Goal: Task Accomplishment & Management: Complete application form

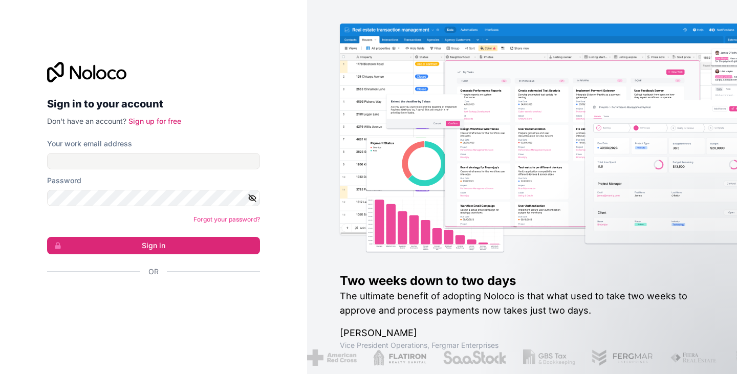
drag, startPoint x: 121, startPoint y: 73, endPoint x: 58, endPoint y: 74, distance: 63.0
click at [58, 74] on icon at bounding box center [86, 72] width 79 height 20
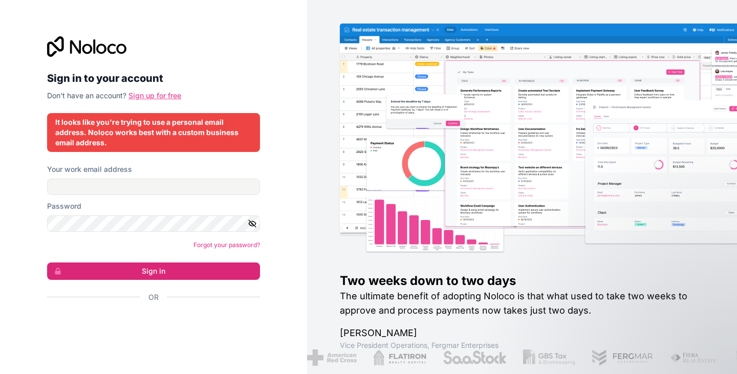
click at [156, 94] on link "Sign up for free" at bounding box center [154, 95] width 53 height 9
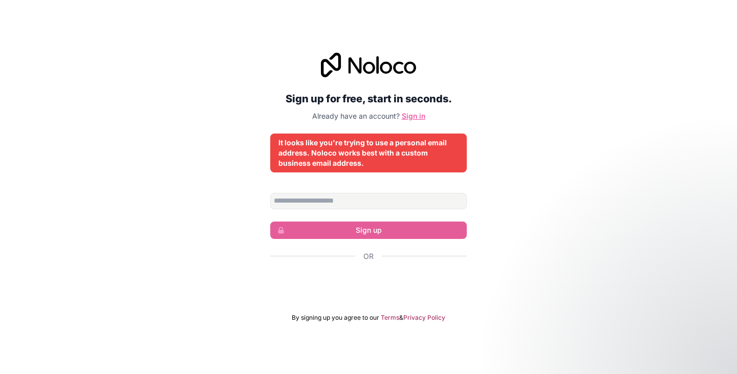
click at [417, 112] on link "Sign in" at bounding box center [414, 116] width 24 height 9
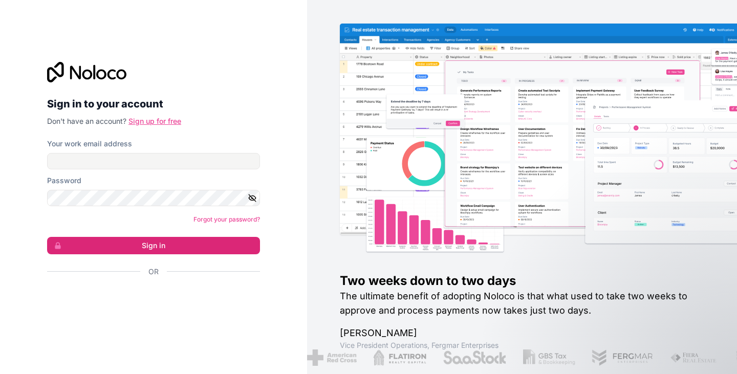
click at [148, 118] on link "Sign up for free" at bounding box center [154, 121] width 53 height 9
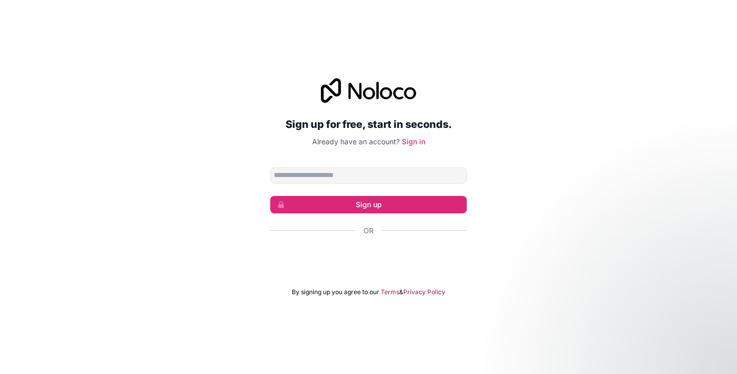
click at [309, 173] on input "Email address" at bounding box center [368, 175] width 197 height 16
type input "**********"
click at [182, 191] on div "**********" at bounding box center [368, 187] width 737 height 247
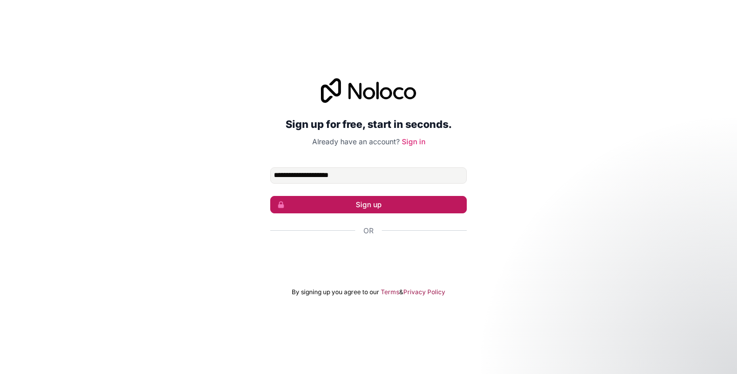
click at [372, 201] on button "Sign up" at bounding box center [368, 204] width 197 height 17
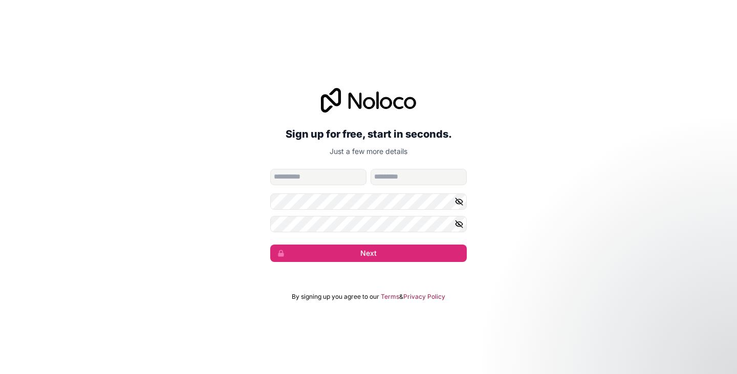
click at [165, 215] on div "**********" at bounding box center [368, 175] width 737 height 203
click at [312, 171] on input "given-name" at bounding box center [318, 177] width 96 height 16
type input "*****"
click at [181, 252] on div "**********" at bounding box center [368, 175] width 737 height 203
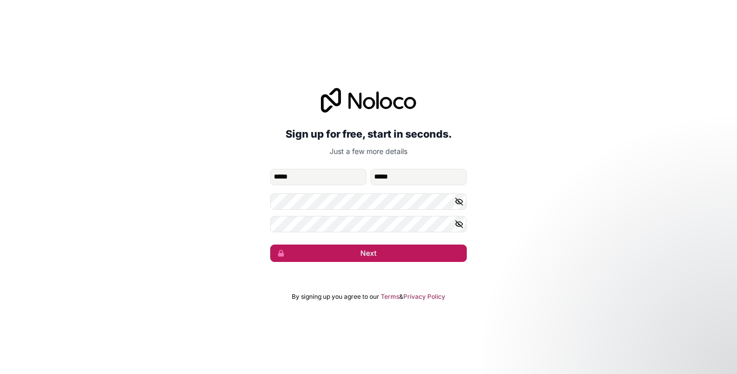
click at [377, 253] on button "Next" at bounding box center [368, 253] width 197 height 17
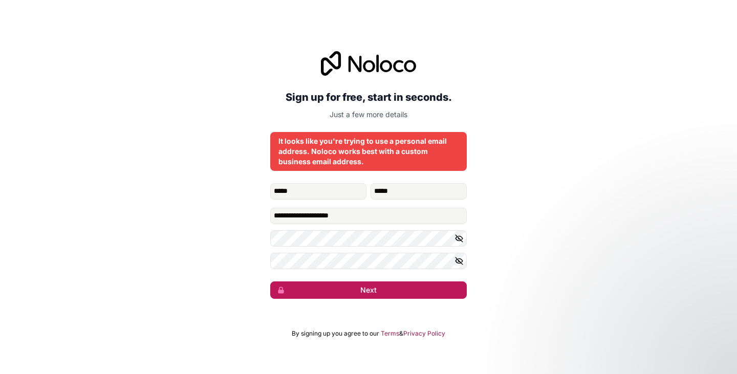
click at [376, 291] on button "Next" at bounding box center [368, 290] width 197 height 17
click at [355, 292] on button "Next" at bounding box center [368, 290] width 197 height 17
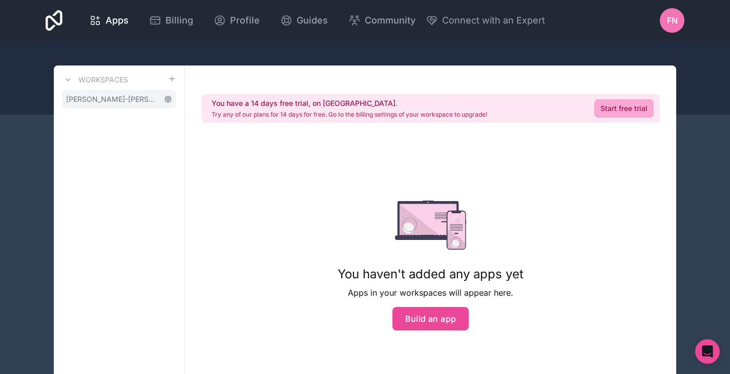
click at [167, 97] on icon at bounding box center [168, 99] width 6 height 6
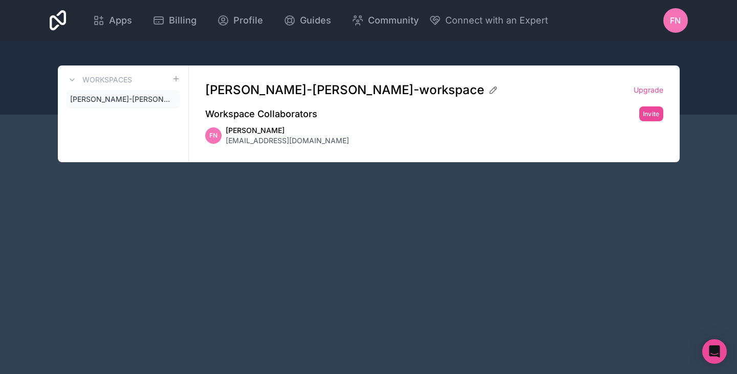
click at [379, 229] on div "Apps Billing Profile Guides Community Connect with an Expert FN Billing Profile…" at bounding box center [368, 187] width 737 height 374
click at [103, 23] on icon at bounding box center [101, 23] width 3 height 3
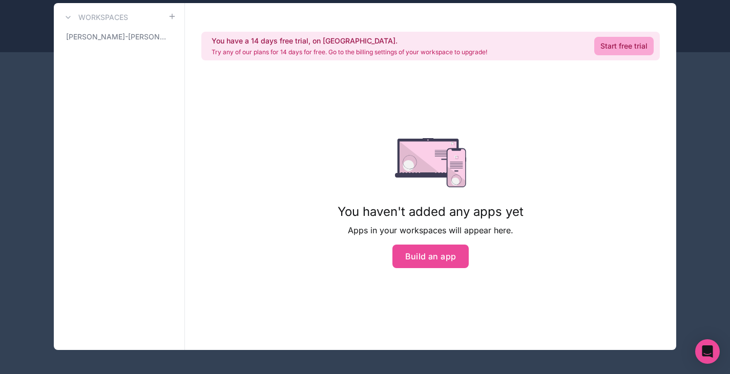
scroll to position [63, 0]
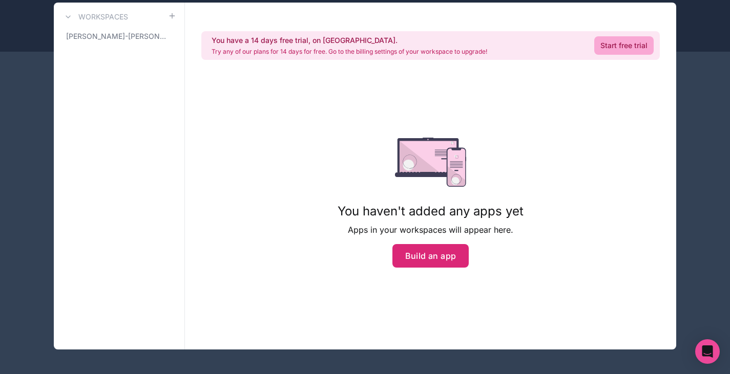
click at [438, 256] on button "Build an app" at bounding box center [430, 256] width 77 height 24
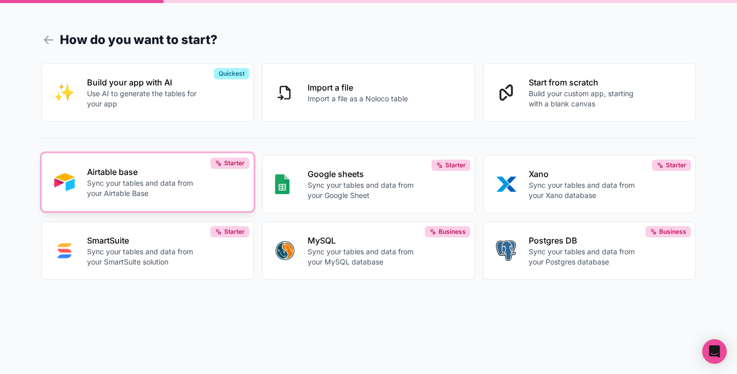
click at [159, 186] on p "Sync your tables and data from your Airtable Base" at bounding box center [144, 188] width 114 height 20
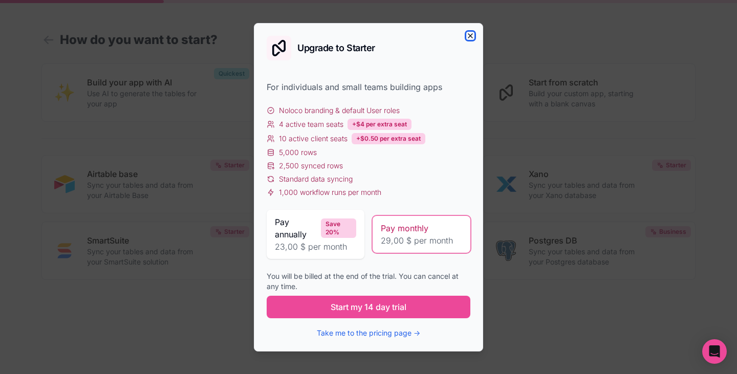
click at [471, 32] on icon "button" at bounding box center [470, 36] width 8 height 8
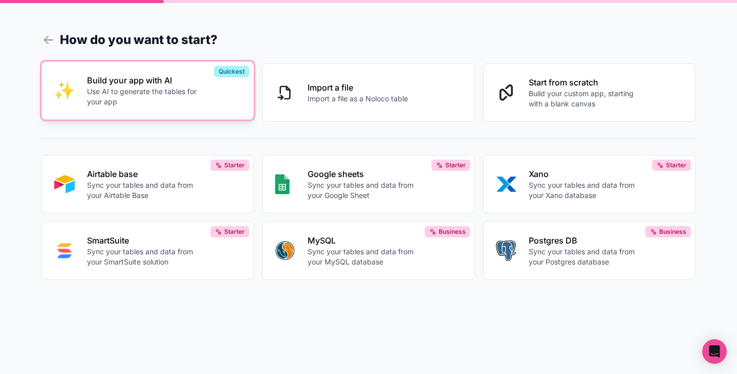
click at [141, 95] on p "Use AI to generate the tables for your app" at bounding box center [144, 97] width 114 height 20
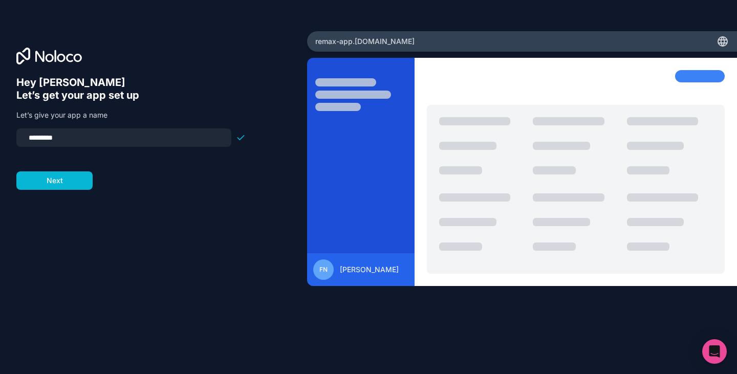
click at [91, 138] on input "*********" at bounding box center [124, 138] width 203 height 14
type input "*"
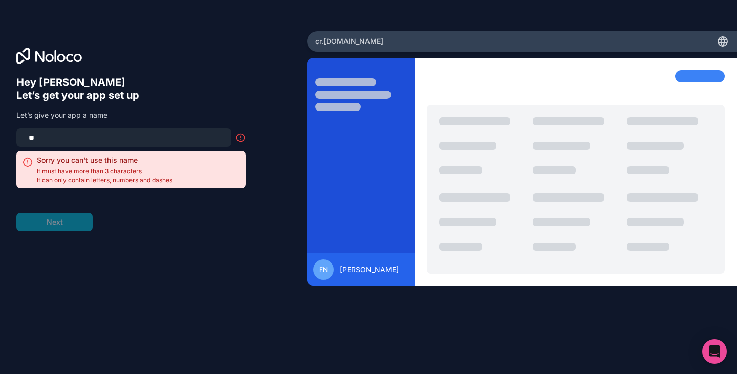
type input "*"
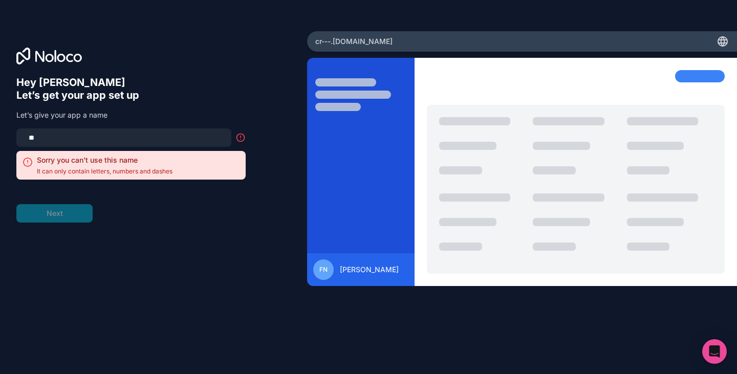
type input "*"
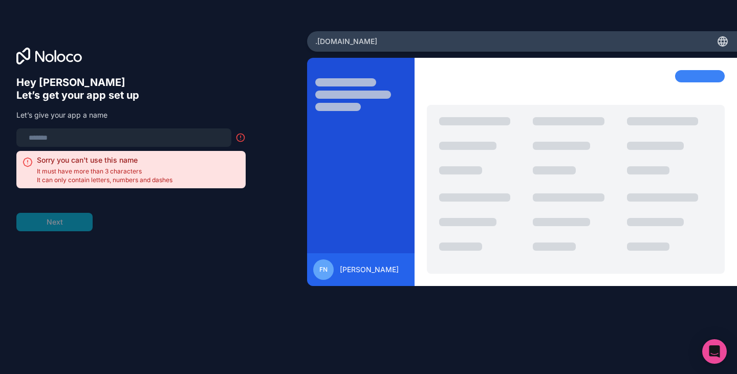
type input "*"
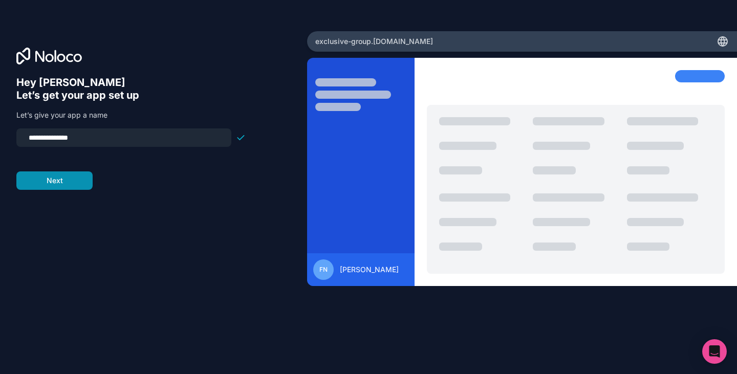
type input "**********"
click at [65, 182] on button "Next" at bounding box center [54, 180] width 76 height 18
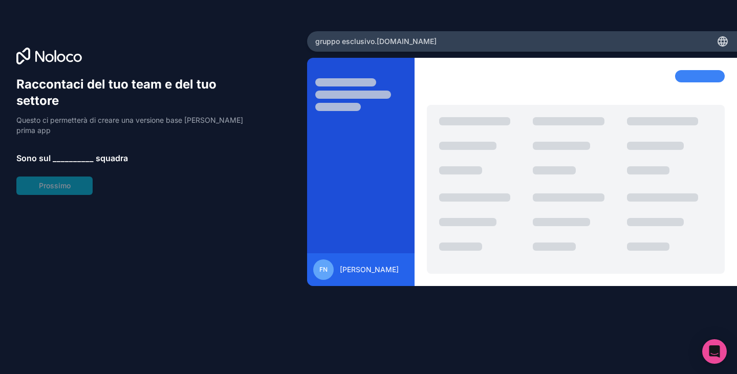
click at [57, 157] on font "__________" at bounding box center [73, 158] width 41 height 10
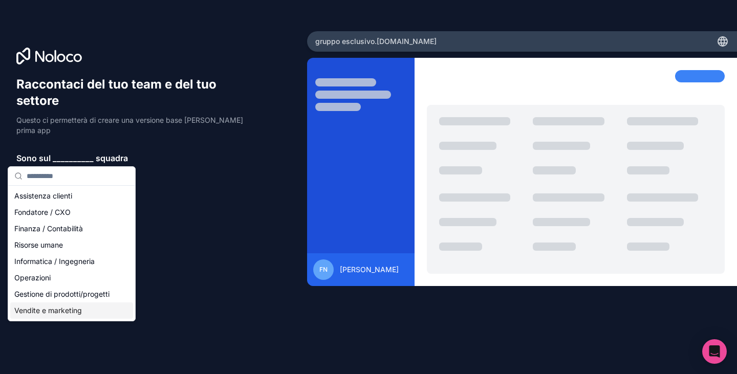
click at [63, 315] on font "Vendite e marketing" at bounding box center [48, 310] width 68 height 9
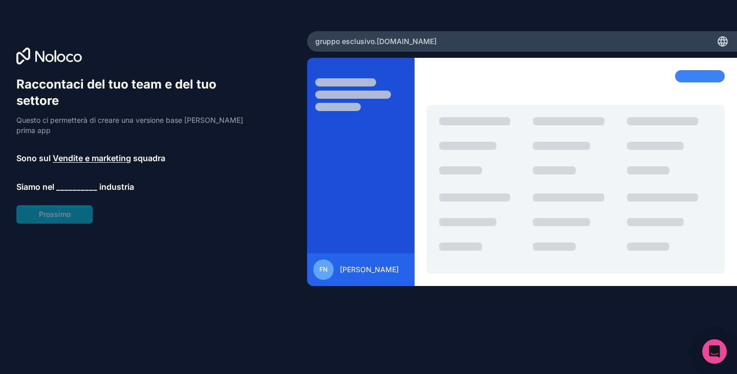
click at [71, 188] on font "__________" at bounding box center [76, 187] width 41 height 10
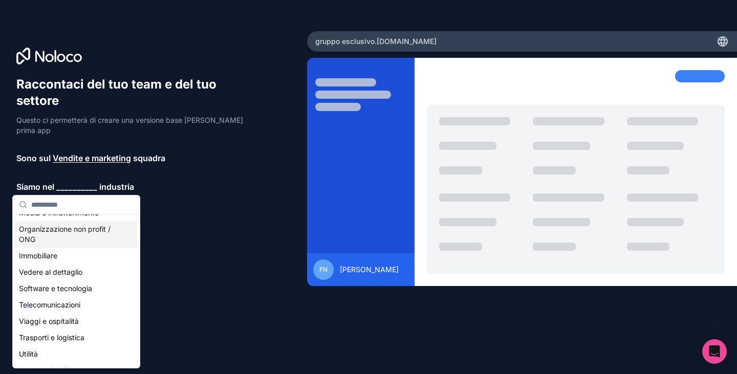
scroll to position [205, 0]
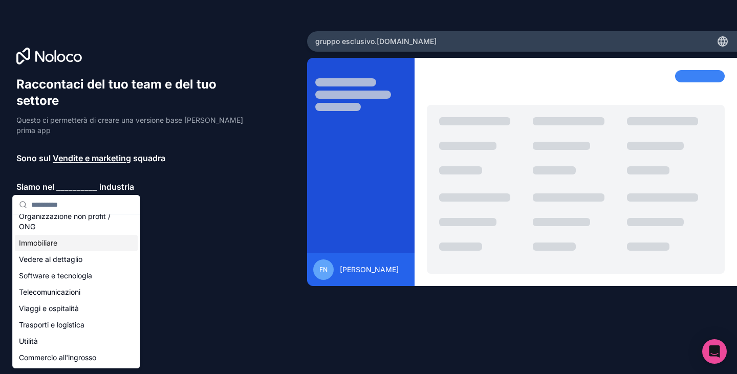
click at [67, 251] on div "Immobiliare" at bounding box center [76, 243] width 123 height 16
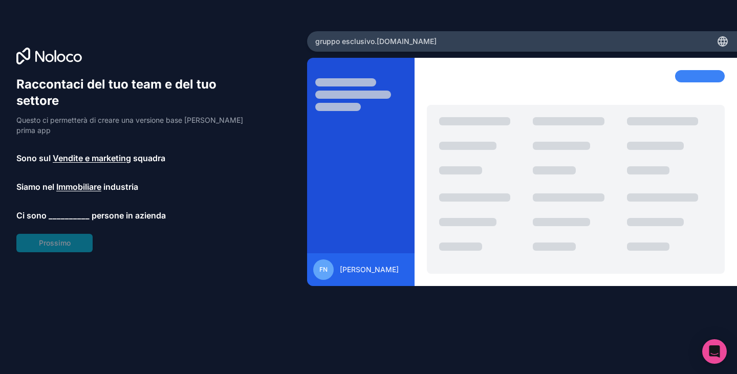
click at [62, 216] on font "__________" at bounding box center [69, 215] width 41 height 10
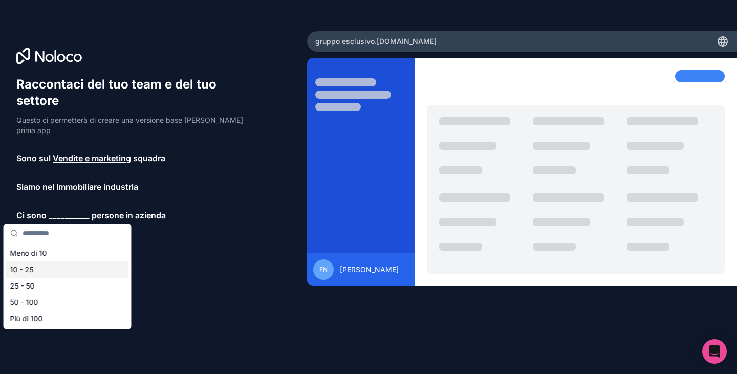
click at [40, 267] on div "10 - 25" at bounding box center [67, 270] width 123 height 16
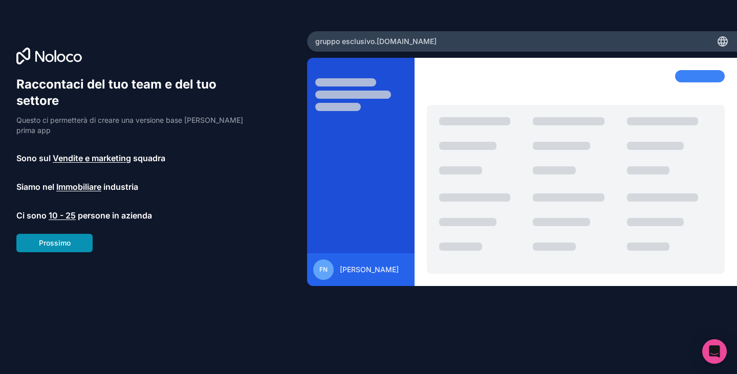
click at [60, 245] on font "Prossimo" at bounding box center [55, 243] width 32 height 9
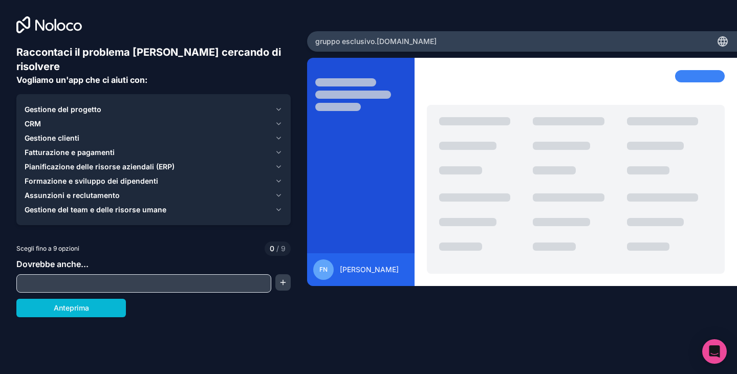
click at [276, 120] on icon "button" at bounding box center [279, 124] width 8 height 8
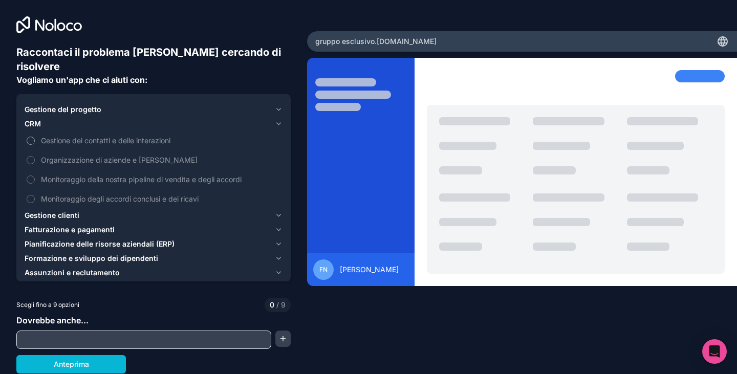
click at [31, 137] on button "Gestione dei contatti e delle interazioni" at bounding box center [31, 141] width 8 height 8
click at [34, 156] on button "Organizzazione di aziende e [PERSON_NAME]" at bounding box center [31, 160] width 8 height 8
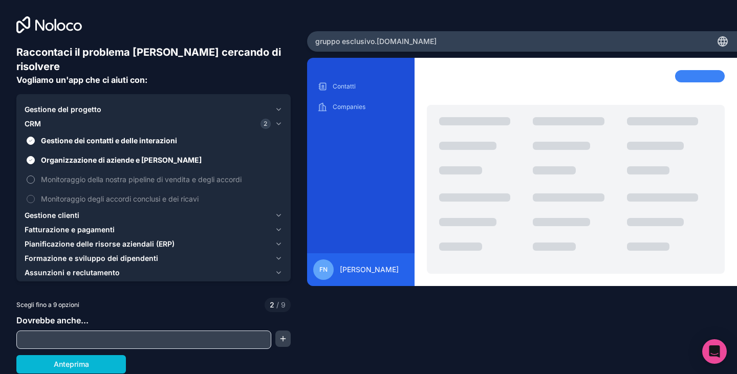
click at [33, 176] on button "Monitoraggio della nostra pipeline di vendita e degli accordi" at bounding box center [31, 180] width 8 height 8
click at [32, 195] on button "Monitoraggio degli accordi conclusi e dei ricavi" at bounding box center [31, 199] width 8 height 8
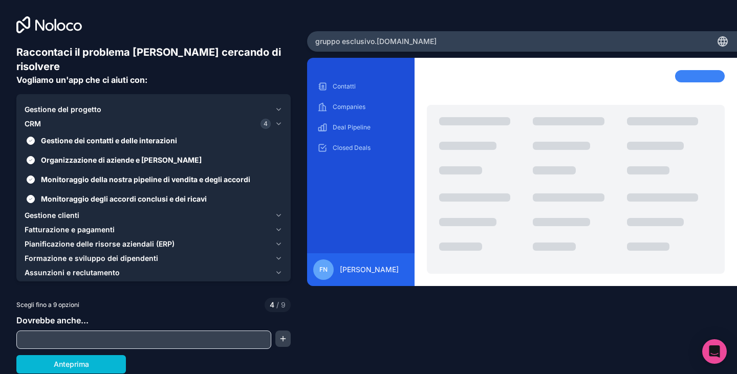
click at [281, 211] on icon "button" at bounding box center [279, 215] width 8 height 8
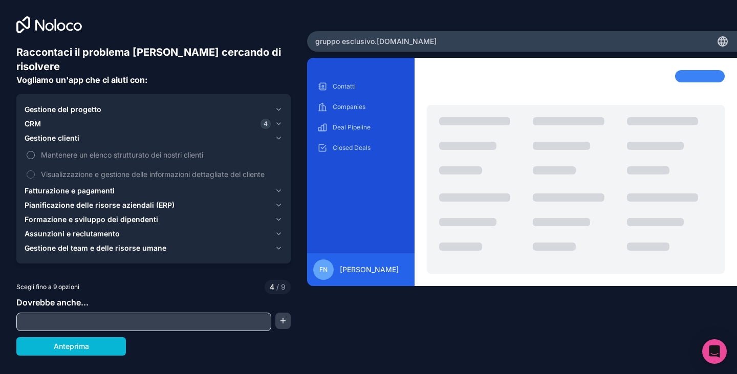
click at [35, 145] on label "Mantenere un elenco strutturato dei nostri clienti" at bounding box center [154, 154] width 258 height 19
click at [35, 151] on button "Mantenere un elenco strutturato dei nostri clienti" at bounding box center [31, 155] width 8 height 8
click at [278, 120] on icon "button" at bounding box center [279, 124] width 8 height 8
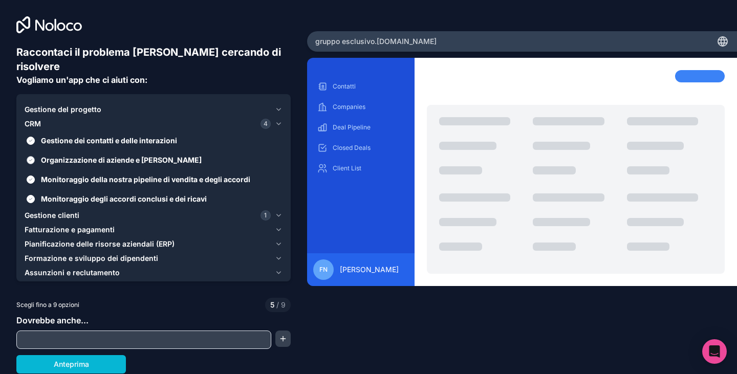
click at [32, 156] on button "Organizzazione di aziende e [PERSON_NAME]" at bounding box center [31, 160] width 8 height 8
click at [280, 123] on icon "button" at bounding box center [279, 124] width 4 height 2
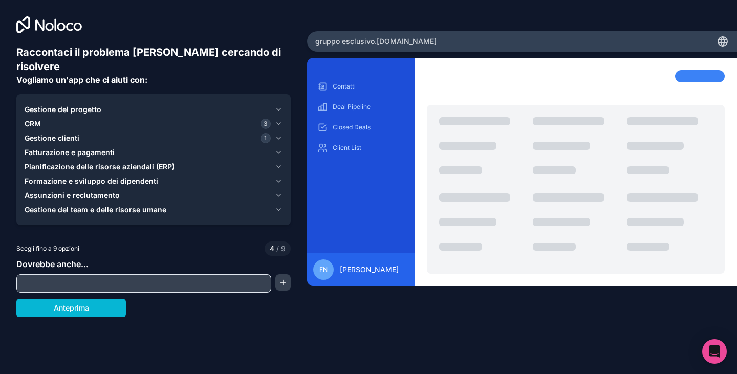
click at [278, 163] on icon "button" at bounding box center [279, 167] width 8 height 8
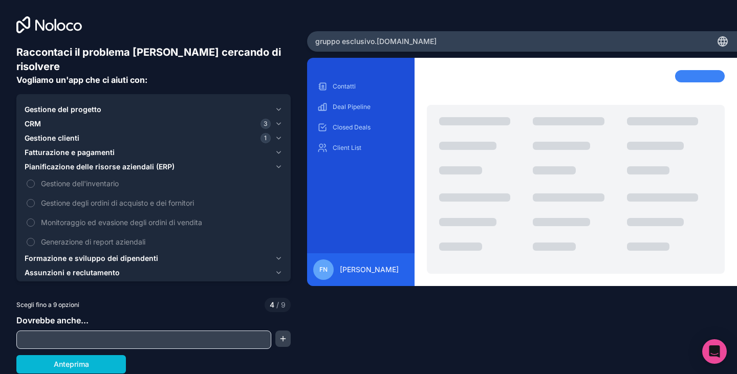
click at [278, 163] on icon "button" at bounding box center [279, 167] width 8 height 8
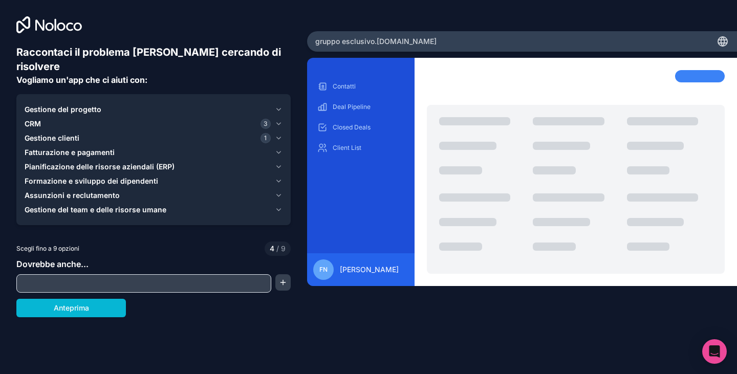
click at [278, 195] on icon "button" at bounding box center [279, 196] width 4 height 2
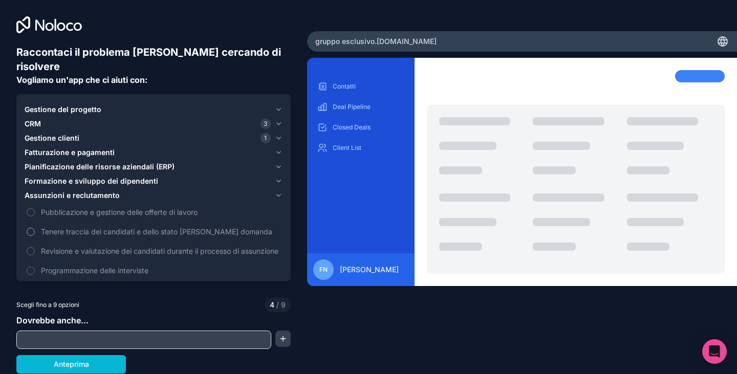
click at [141, 227] on font "Tenere traccia dei candidati e dello stato [PERSON_NAME] domanda" at bounding box center [156, 231] width 231 height 9
click at [35, 228] on button "Tenere traccia dei candidati e dello stato [PERSON_NAME] domanda" at bounding box center [31, 232] width 8 height 8
click at [30, 247] on button "Revisione e valutazione dei candidati durante il processo di assunzione" at bounding box center [31, 251] width 8 height 8
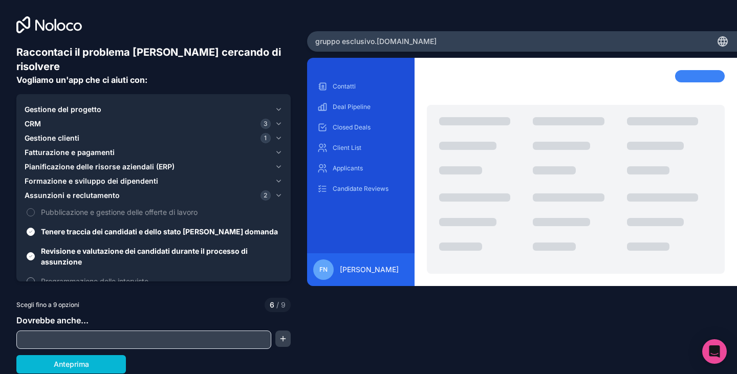
click at [70, 276] on span "Programmazione delle interviste" at bounding box center [161, 281] width 240 height 11
click at [35, 277] on button "Programmazione delle interviste" at bounding box center [31, 281] width 8 height 8
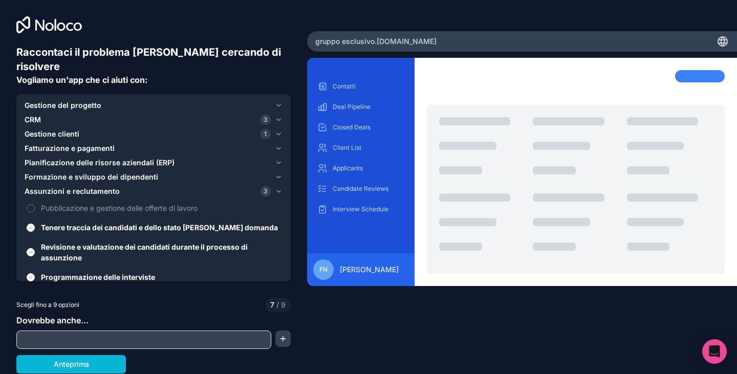
click at [277, 187] on icon "button" at bounding box center [279, 191] width 8 height 8
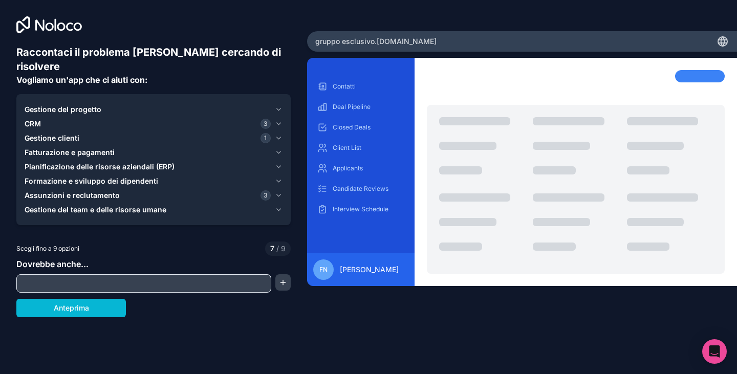
click at [280, 206] on icon "button" at bounding box center [279, 210] width 8 height 8
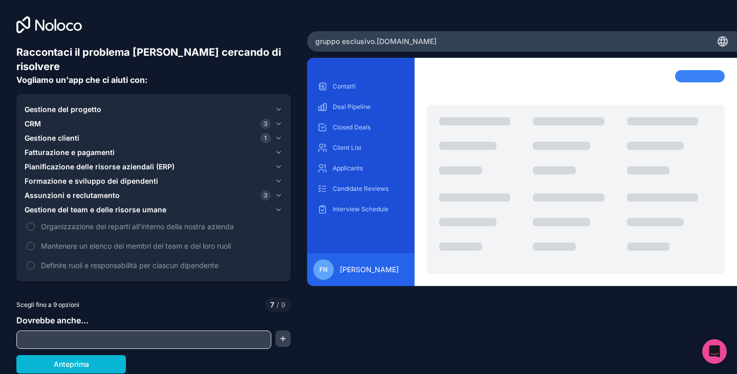
click at [280, 206] on icon "button" at bounding box center [279, 210] width 8 height 8
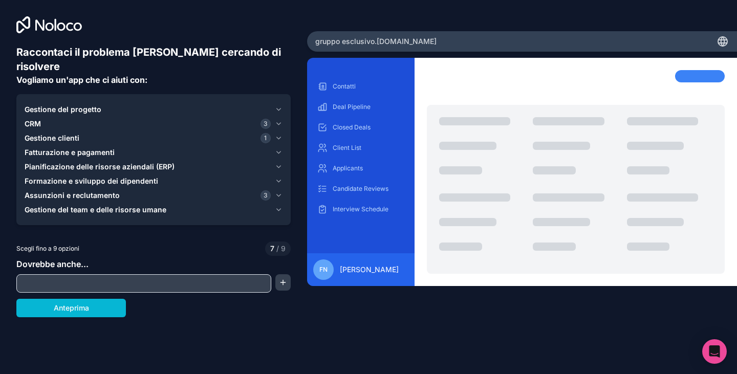
click at [279, 105] on icon "button" at bounding box center [279, 109] width 8 height 8
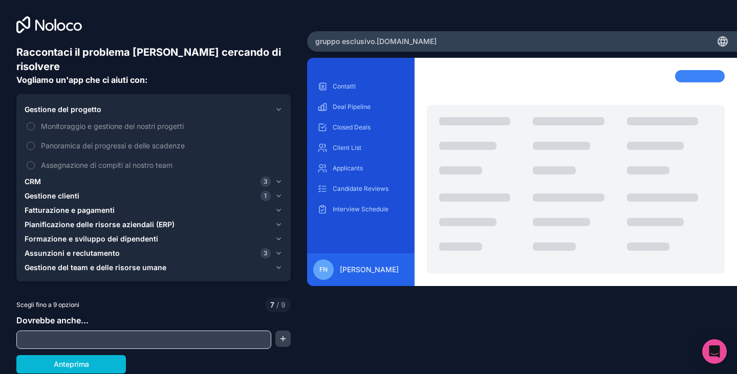
click at [279, 105] on icon "button" at bounding box center [279, 109] width 8 height 8
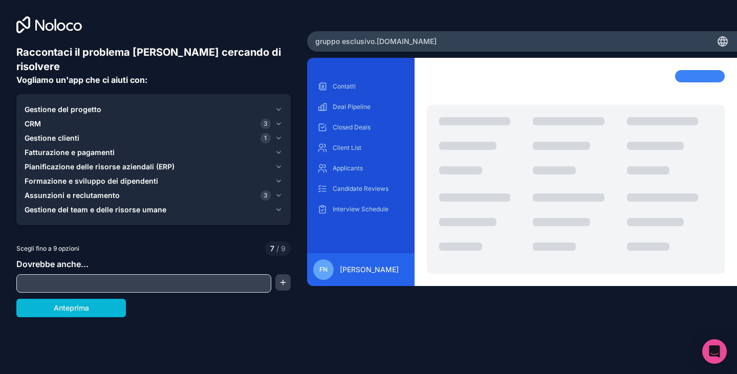
click at [277, 148] on icon "button" at bounding box center [279, 152] width 8 height 8
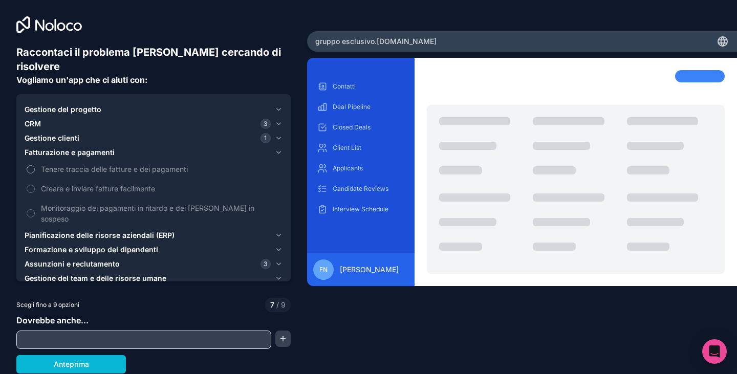
click at [35, 160] on label "Tenere traccia delle fatture e dei pagamenti" at bounding box center [154, 169] width 258 height 19
click at [35, 165] on button "Tenere traccia delle fatture e dei pagamenti" at bounding box center [31, 169] width 8 height 8
click at [277, 152] on icon "button" at bounding box center [279, 153] width 4 height 2
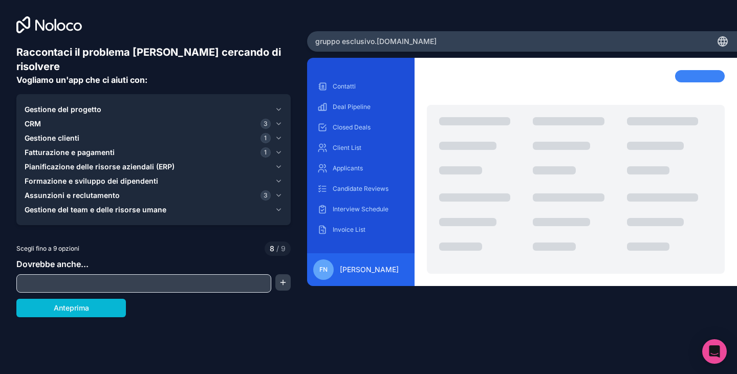
click at [277, 152] on icon "button" at bounding box center [279, 153] width 4 height 2
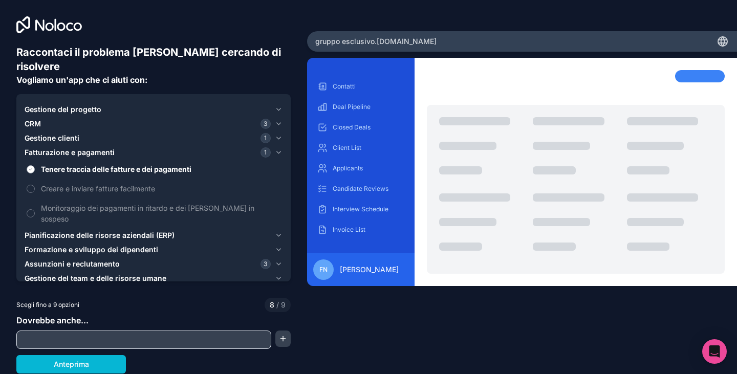
click at [31, 165] on button "Tenere traccia delle fatture e dei pagamenti" at bounding box center [31, 169] width 8 height 8
click at [281, 152] on icon "button" at bounding box center [279, 153] width 4 height 2
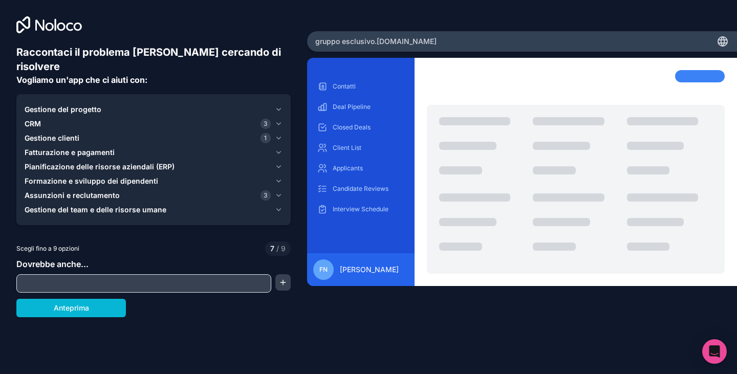
click at [65, 276] on input "text" at bounding box center [144, 283] width 250 height 14
click at [58, 276] on input "text" at bounding box center [144, 283] width 250 height 14
click at [280, 195] on icon "button" at bounding box center [279, 196] width 4 height 2
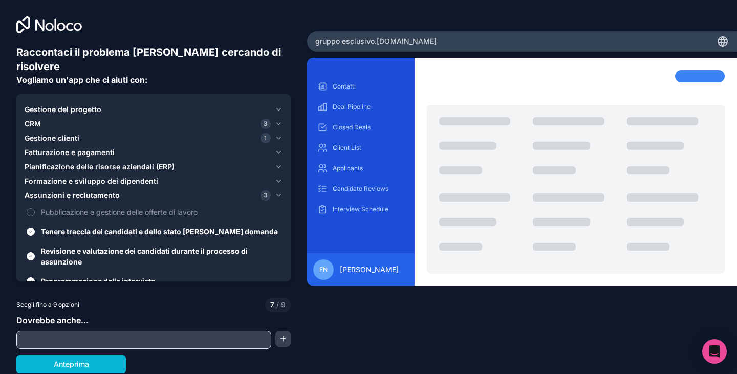
click at [280, 195] on icon "button" at bounding box center [279, 196] width 4 height 2
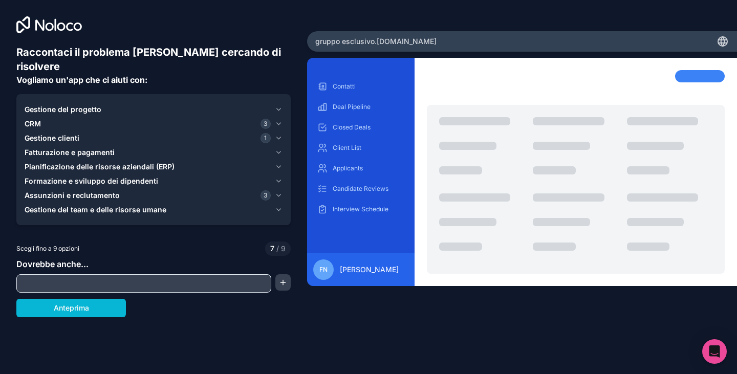
click at [56, 276] on input "text" at bounding box center [144, 283] width 250 height 14
type input "*"
click at [31, 276] on input "**********" at bounding box center [144, 283] width 250 height 14
drag, startPoint x: 86, startPoint y: 271, endPoint x: 105, endPoint y: 269, distance: 19.5
click at [86, 276] on input "**********" at bounding box center [144, 283] width 250 height 14
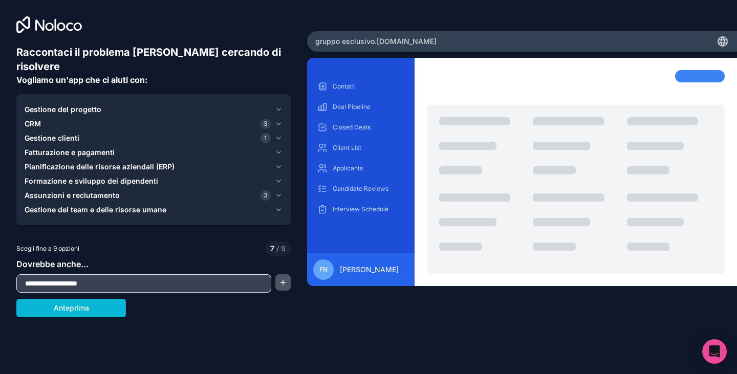
type input "**********"
click at [284, 274] on button "button" at bounding box center [282, 282] width 15 height 16
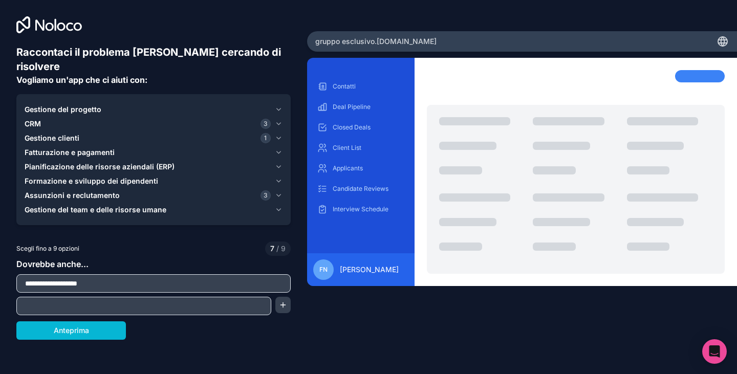
click at [64, 299] on input "text" at bounding box center [144, 306] width 250 height 14
type input "**********"
click at [202, 321] on div "Anteprima" at bounding box center [153, 330] width 274 height 18
click at [171, 299] on input "**********" at bounding box center [144, 306] width 250 height 14
click at [84, 321] on button "Anteprima" at bounding box center [71, 330] width 110 height 18
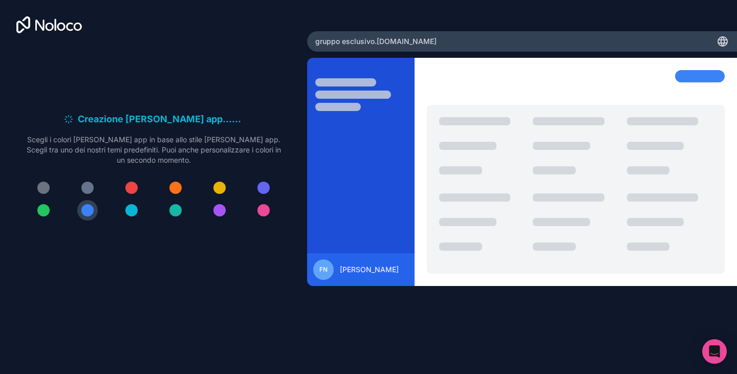
click at [264, 209] on div at bounding box center [264, 210] width 12 height 12
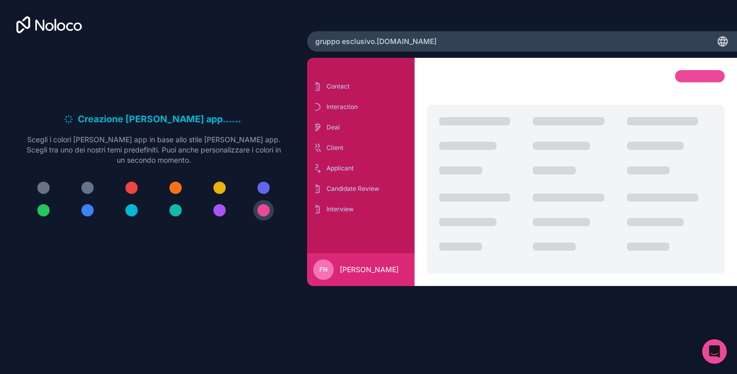
click at [269, 187] on div at bounding box center [264, 188] width 12 height 12
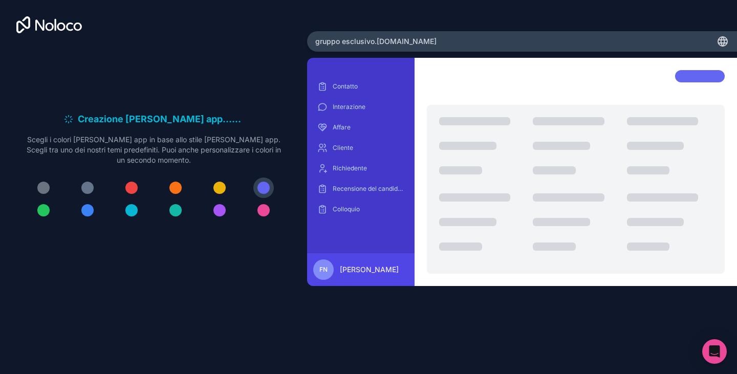
click at [131, 186] on div at bounding box center [131, 188] width 12 height 12
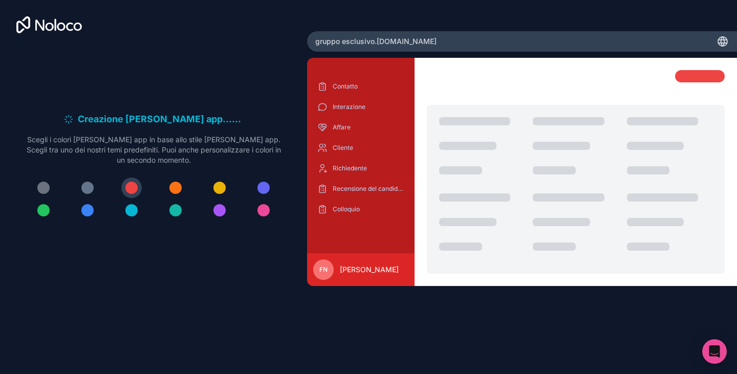
click at [46, 182] on div at bounding box center [43, 188] width 12 height 12
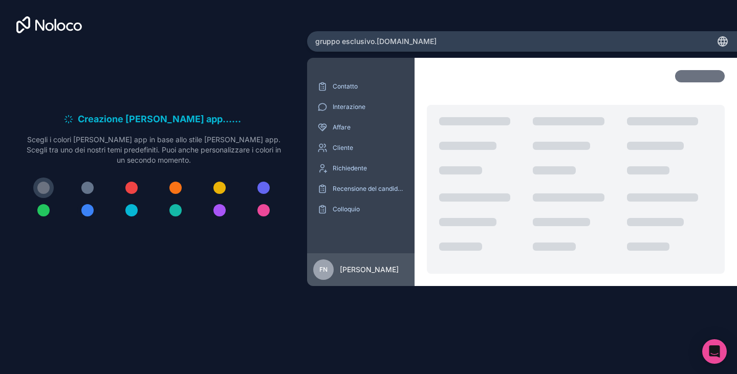
click at [92, 211] on div at bounding box center [87, 210] width 12 height 12
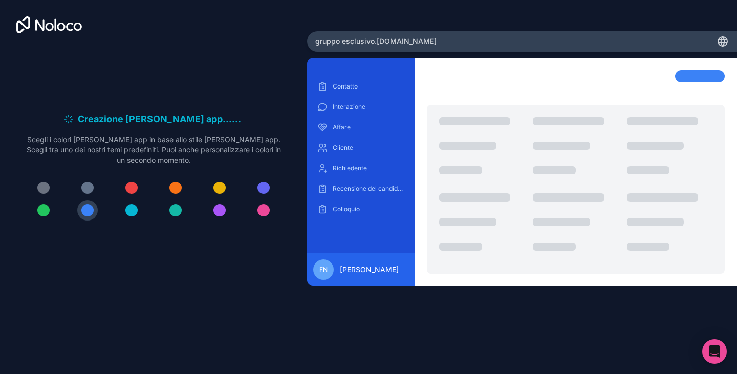
click at [375, 40] on font "gruppo esclusivo" at bounding box center [344, 41] width 59 height 9
drag, startPoint x: 375, startPoint y: 39, endPoint x: 360, endPoint y: 45, distance: 15.4
click at [360, 45] on font "gruppo esclusivo" at bounding box center [344, 41] width 59 height 9
click at [421, 45] on div "gruppo esclusivo .[DOMAIN_NAME]" at bounding box center [522, 41] width 430 height 20
click at [377, 41] on font ".[DOMAIN_NAME]" at bounding box center [406, 41] width 62 height 9
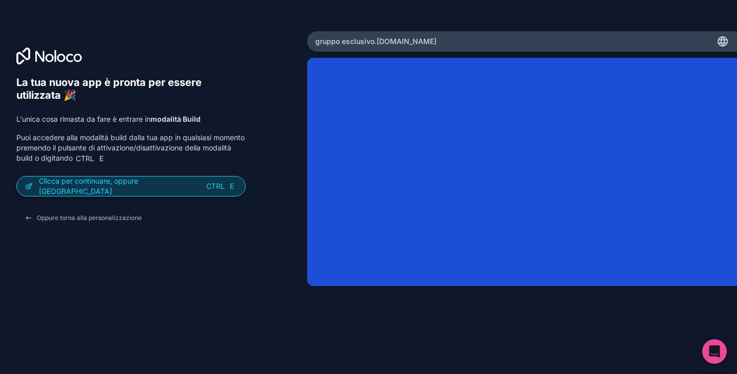
click at [129, 187] on font "Clicca per continuare, oppure [GEOGRAPHIC_DATA]" at bounding box center [88, 186] width 99 height 19
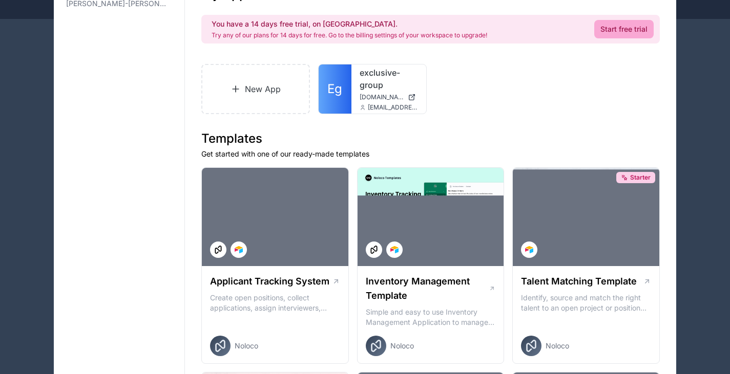
scroll to position [102, 0]
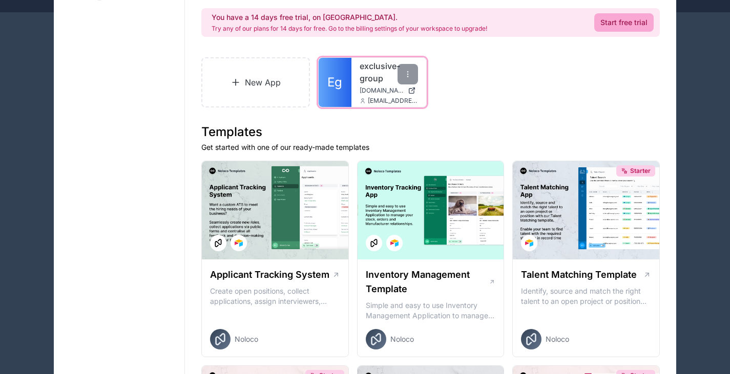
click at [359, 92] on span "exclusive-group.noloco.co" at bounding box center [381, 91] width 44 height 8
